Goal: Transaction & Acquisition: Download file/media

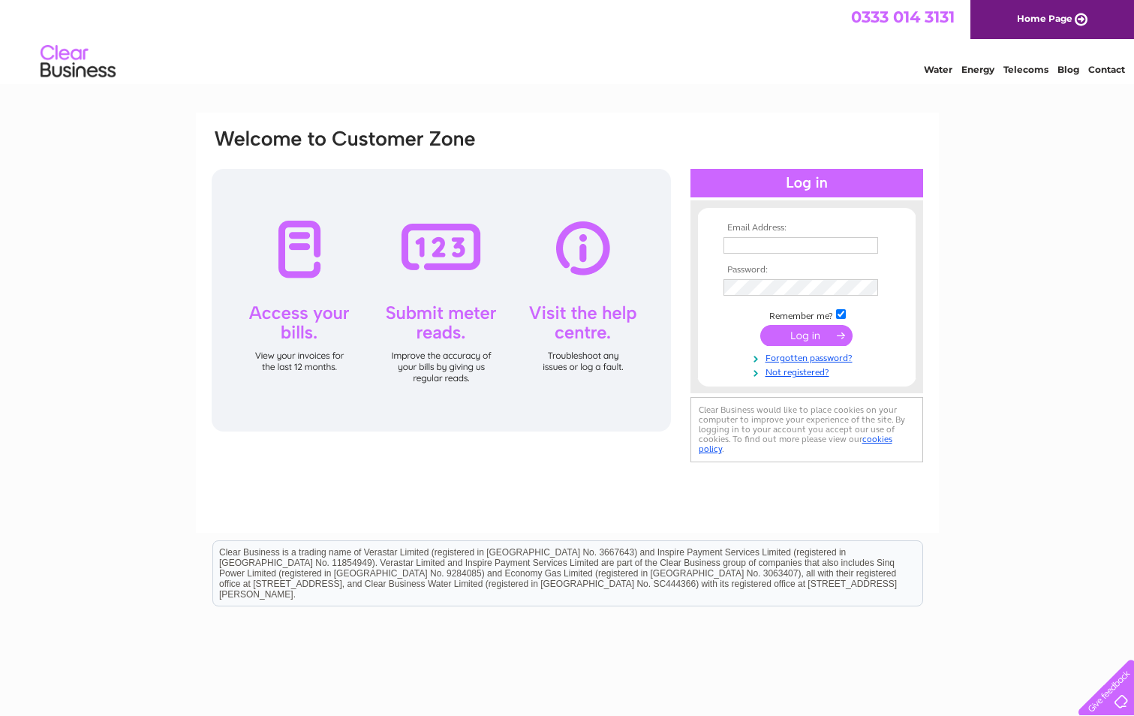
click at [752, 233] on td at bounding box center [806, 245] width 174 height 24
click at [763, 246] on input "text" at bounding box center [800, 245] width 155 height 17
type input "[PERSON_NAME][EMAIL_ADDRESS][PERSON_NAME][DOMAIN_NAME]"
click at [827, 333] on input "submit" at bounding box center [806, 336] width 92 height 21
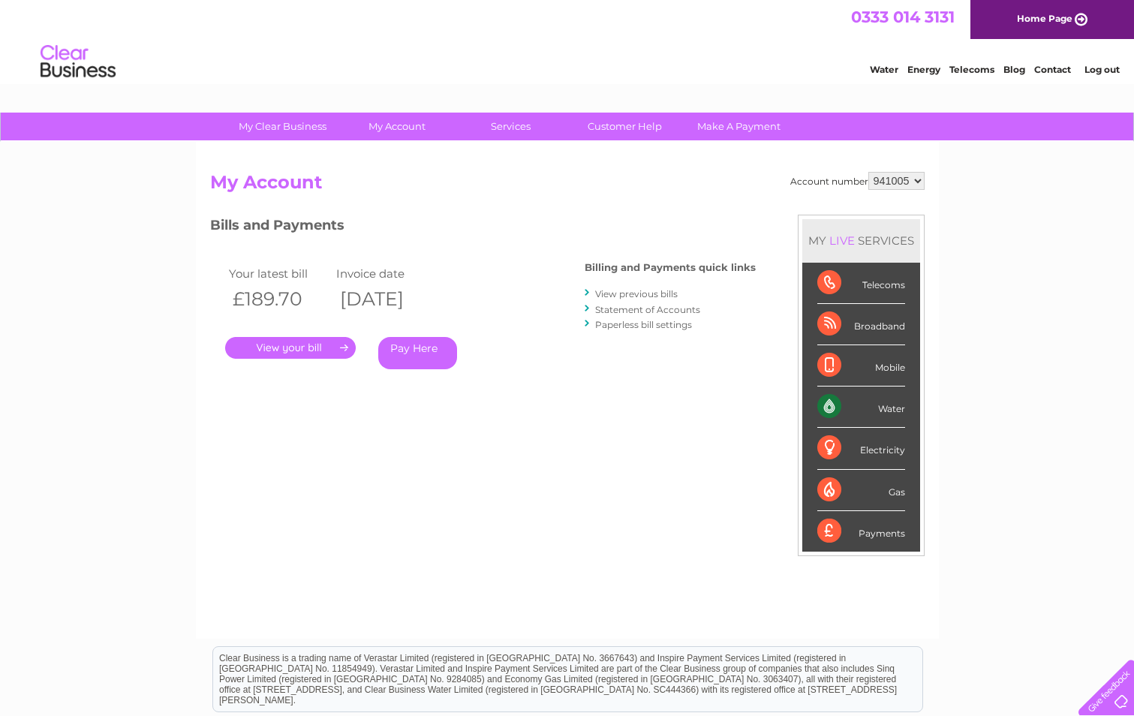
click at [329, 346] on link "." at bounding box center [290, 348] width 131 height 22
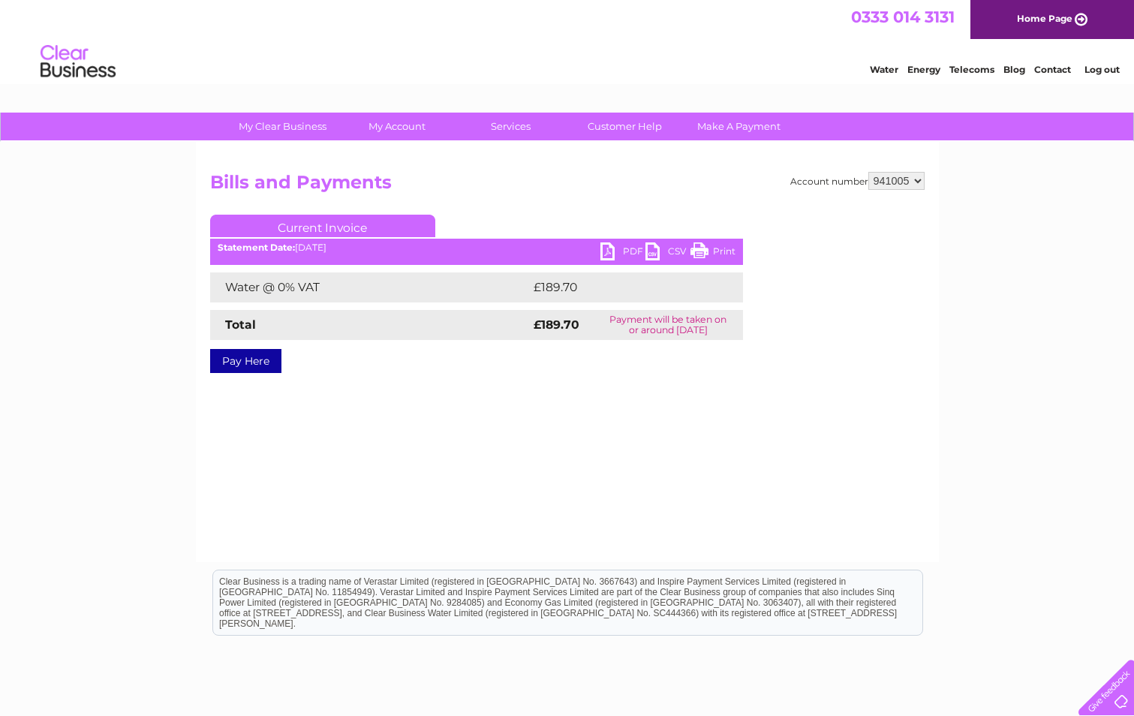
click at [605, 249] on link "PDF" at bounding box center [622, 253] width 45 height 22
click at [929, 176] on div "Account number 941005 947194 Bills and Payments Current Invoice PDF CSV Print" at bounding box center [567, 352] width 743 height 420
click at [917, 185] on select "941005 947194" at bounding box center [896, 181] width 56 height 18
select select "947194"
click at [868, 172] on select "941005 947194" at bounding box center [896, 181] width 56 height 18
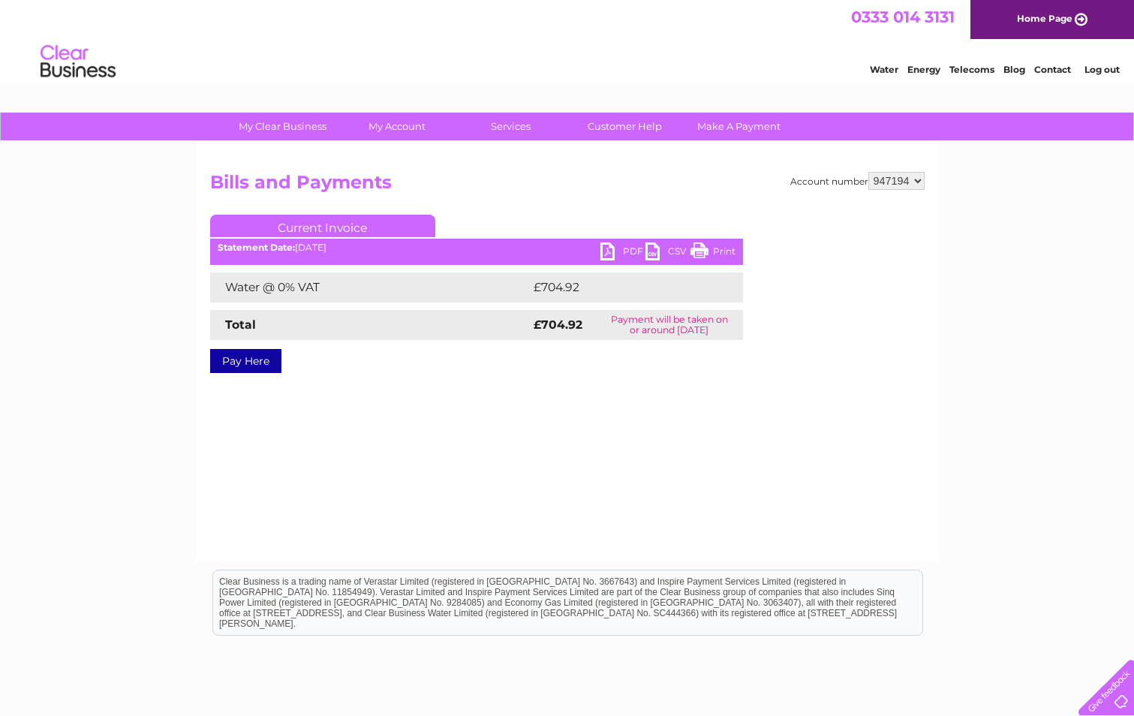
click at [599, 254] on div "PDF CSV Print Statement Date: 02/09/2025" at bounding box center [476, 253] width 533 height 23
click at [609, 252] on link "PDF" at bounding box center [622, 253] width 45 height 22
